Goal: Transaction & Acquisition: Download file/media

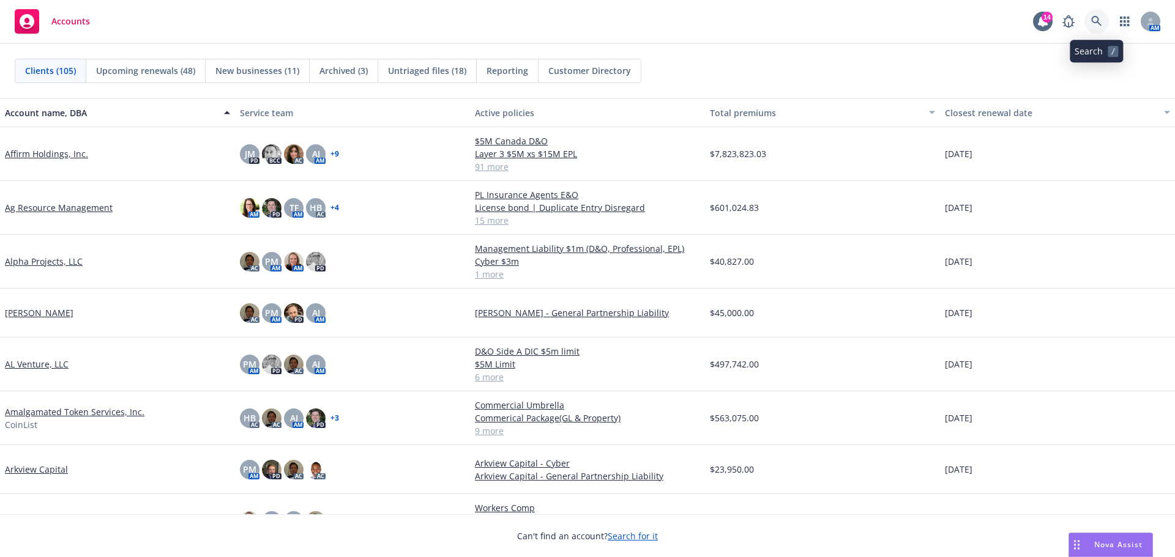
click at [1099, 20] on icon at bounding box center [1096, 21] width 11 height 11
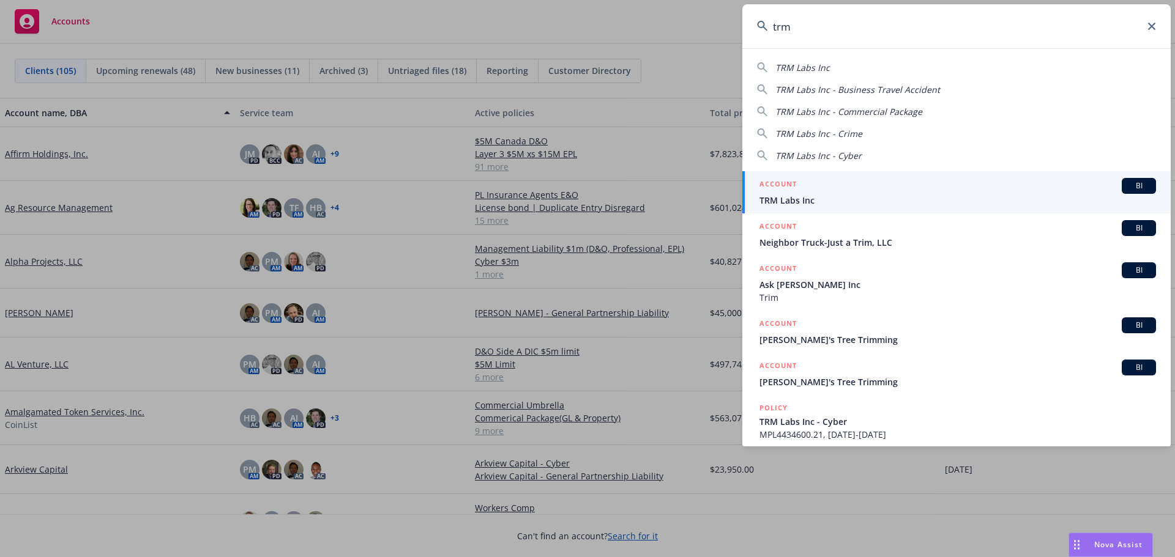
type input "trm"
click at [815, 196] on span "TRM Labs Inc" at bounding box center [957, 200] width 396 height 13
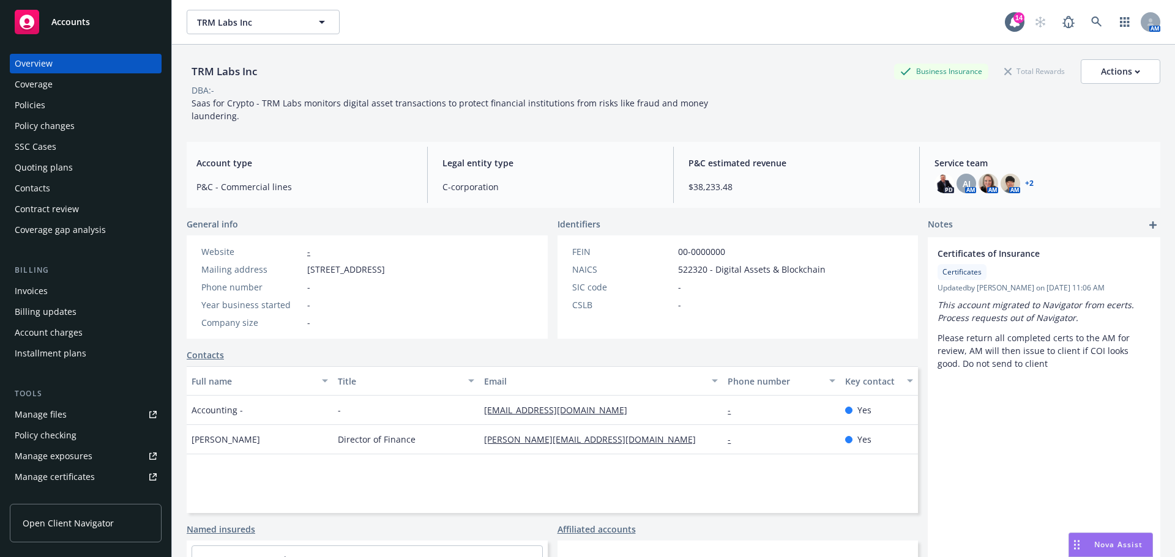
click at [36, 289] on div "Invoices" at bounding box center [31, 291] width 33 height 20
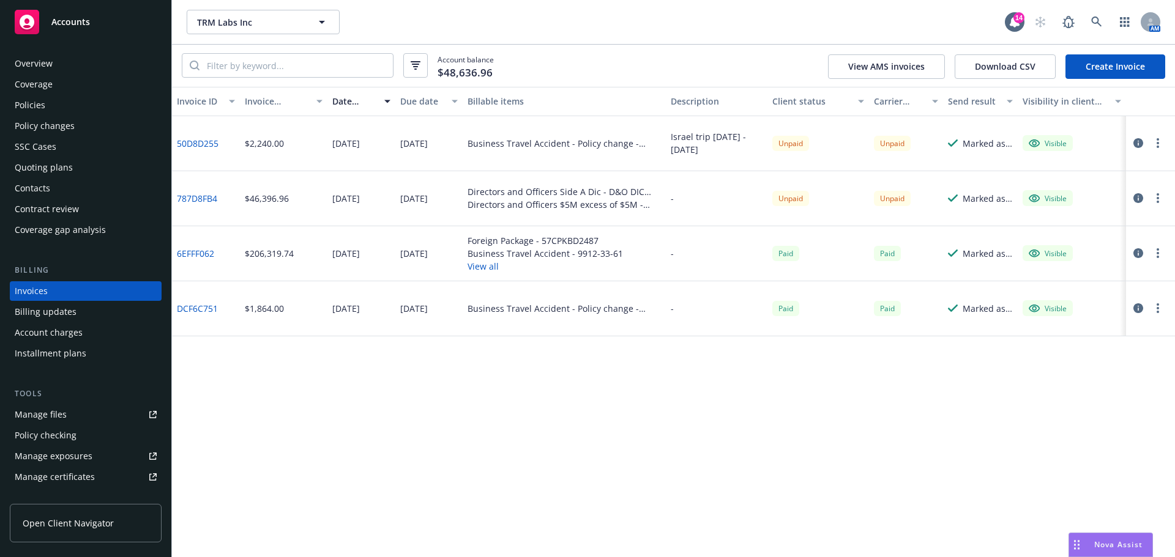
click at [201, 141] on link "50D8D255" at bounding box center [198, 143] width 42 height 13
click at [199, 196] on link "787D8FB4" at bounding box center [197, 198] width 40 height 13
click at [1047, 142] on div "Visible" at bounding box center [1047, 143] width 38 height 11
click at [1141, 143] on icon "button" at bounding box center [1138, 143] width 10 height 10
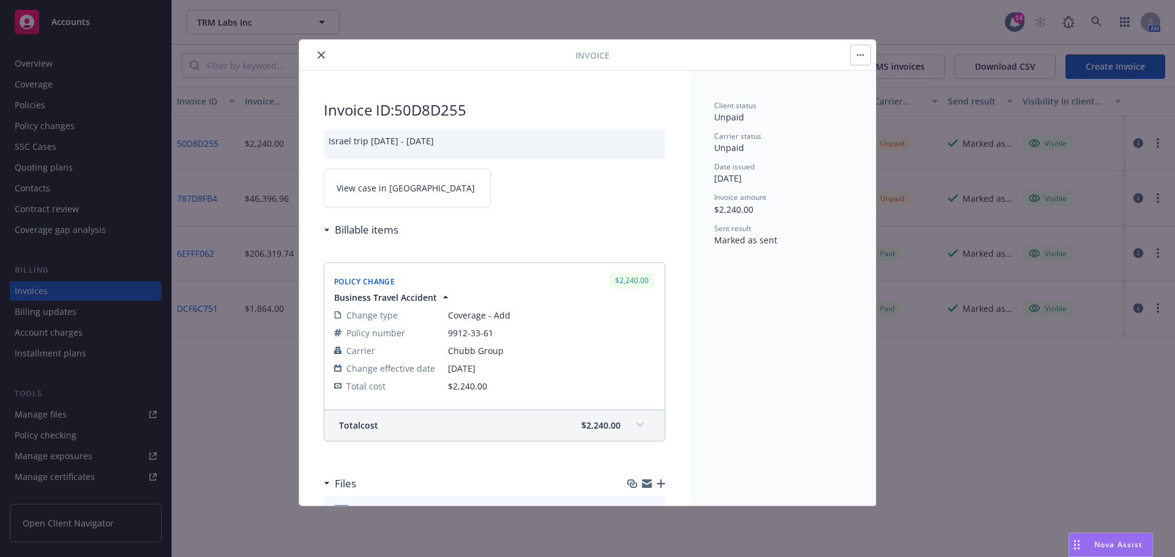
click at [322, 56] on icon "close" at bounding box center [321, 54] width 7 height 7
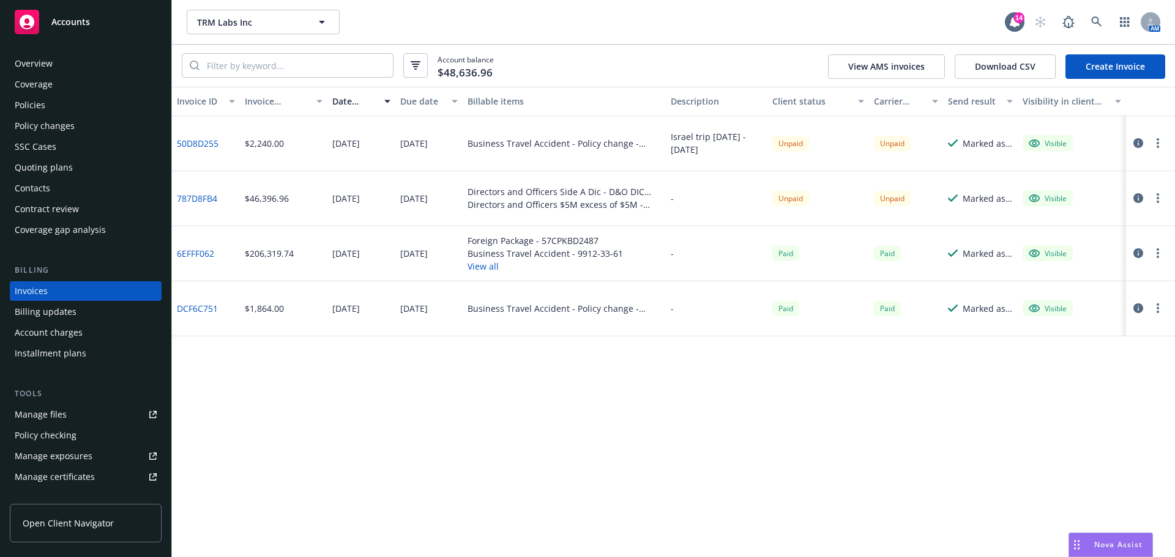
click at [203, 196] on link "787D8FB4" at bounding box center [197, 198] width 40 height 13
click at [207, 196] on link "787D8FB4" at bounding box center [197, 198] width 40 height 13
click at [53, 60] on div "Overview" at bounding box center [86, 64] width 142 height 20
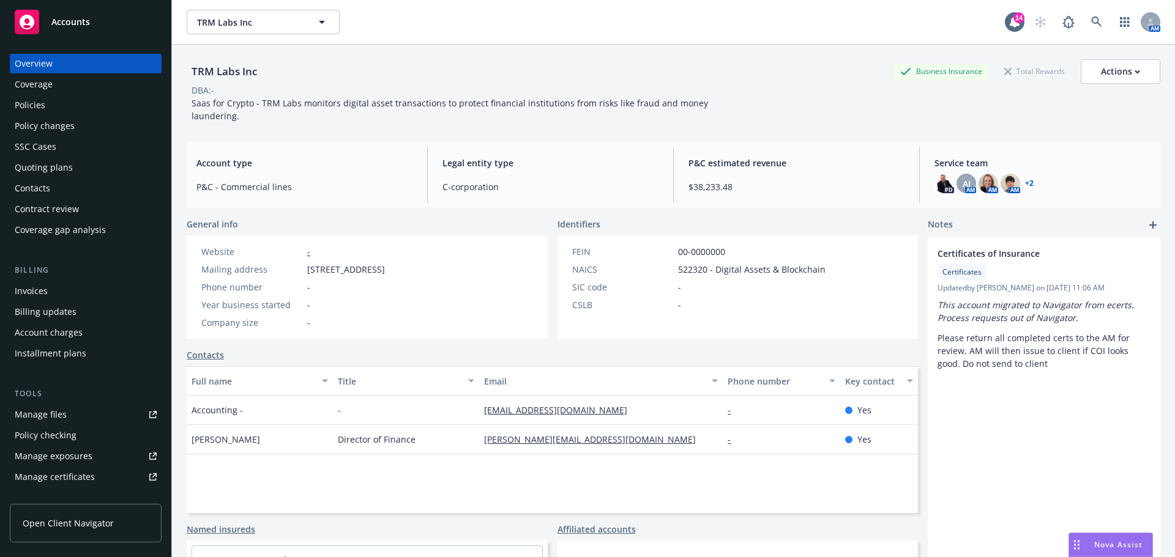
click at [78, 19] on span "Accounts" at bounding box center [70, 22] width 39 height 10
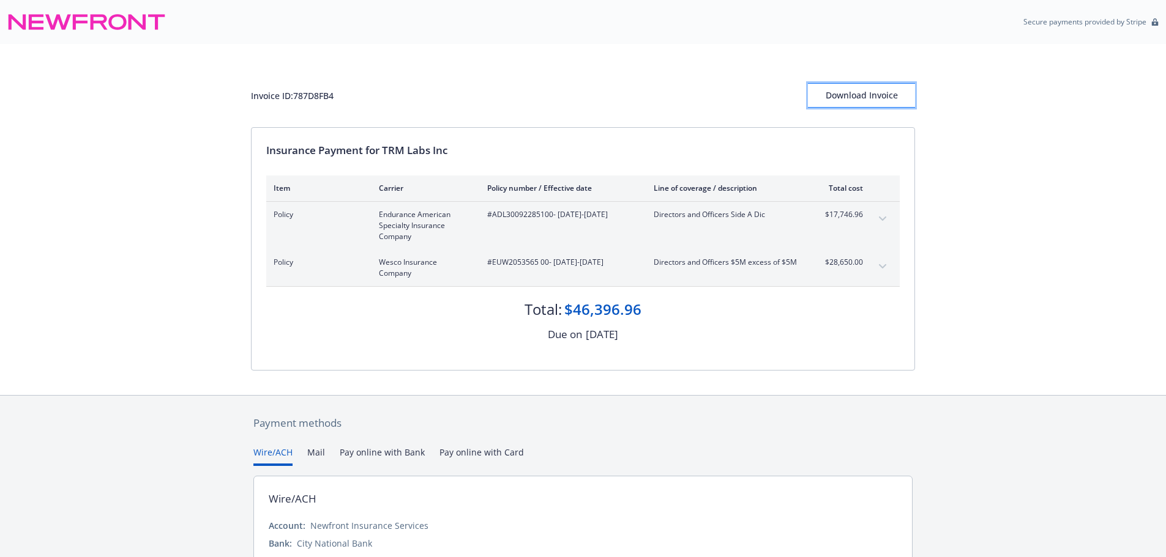
click at [863, 96] on div "Download Invoice" at bounding box center [861, 95] width 107 height 23
